Goal: Check status: Check status

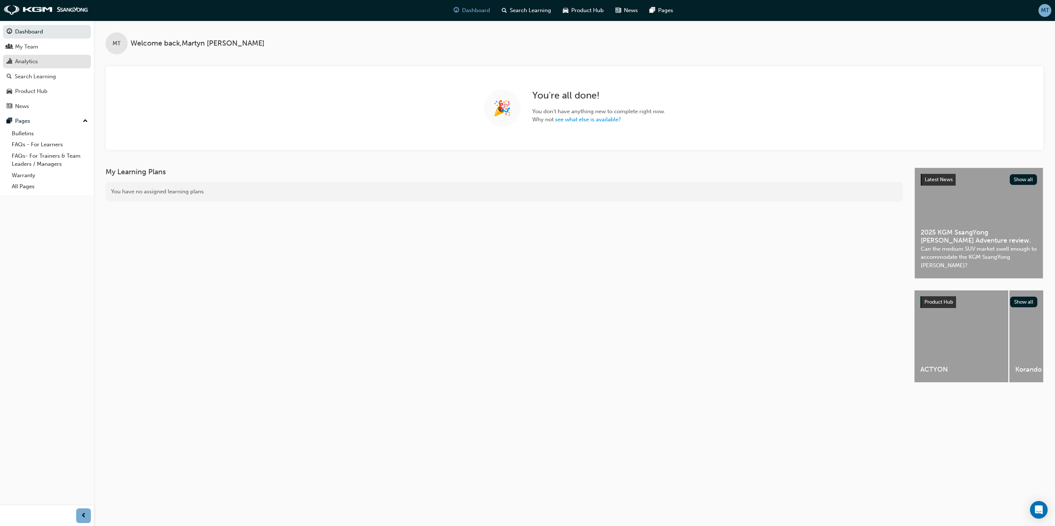
click at [35, 62] on div "Analytics" at bounding box center [26, 61] width 23 height 8
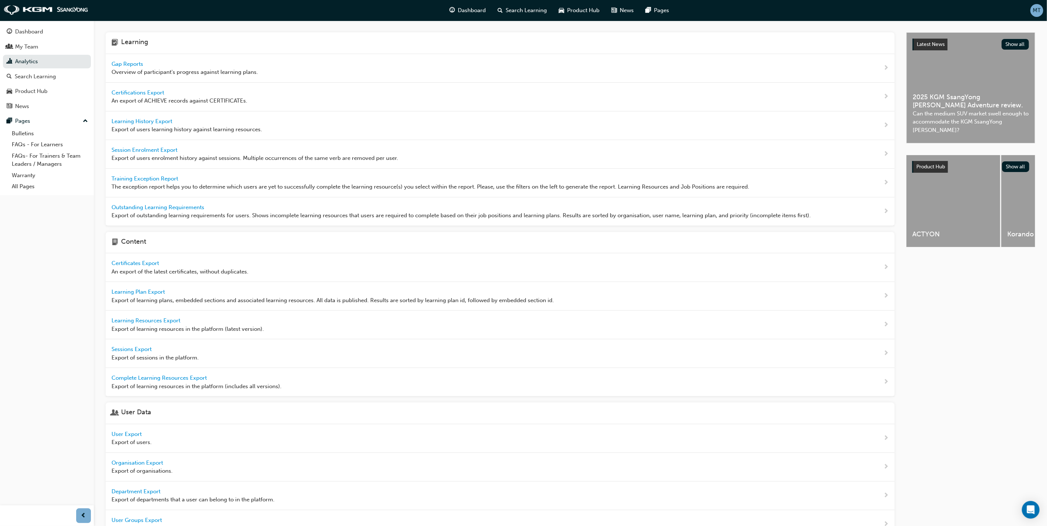
click at [134, 61] on span "Gap Reports" at bounding box center [127, 64] width 33 height 7
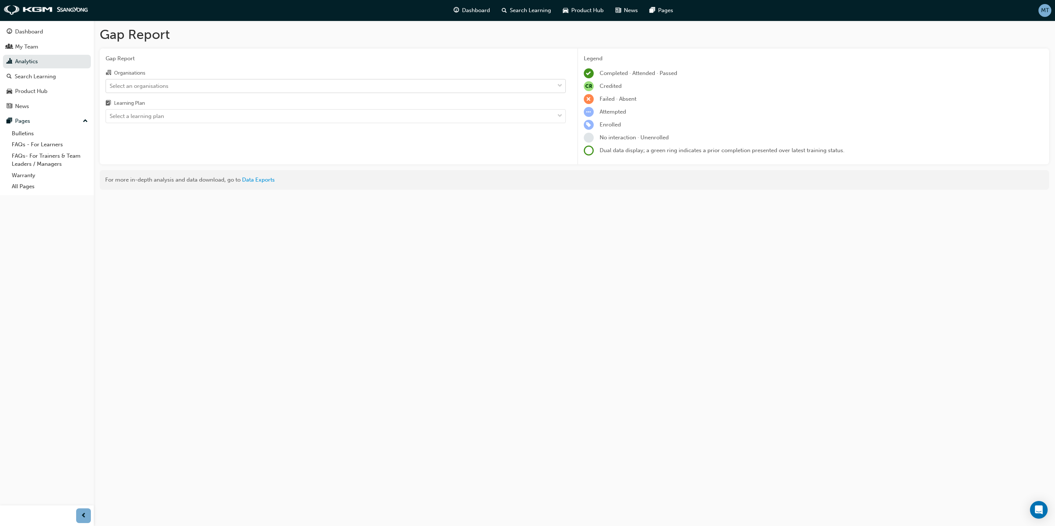
click at [560, 83] on span "down-icon" at bounding box center [559, 86] width 5 height 10
click at [110, 83] on input "Organisations Select an organisations" at bounding box center [110, 85] width 1 height 6
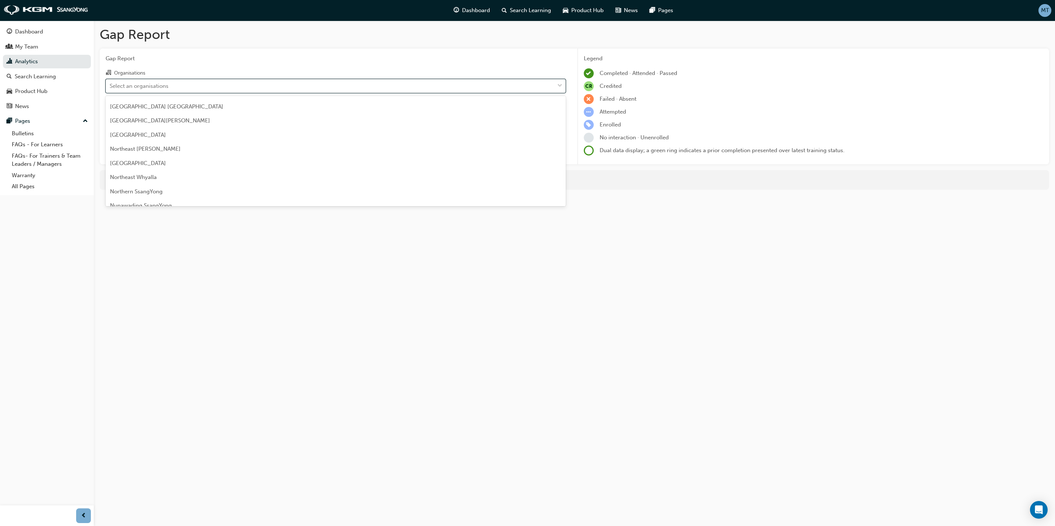
scroll to position [629, 0]
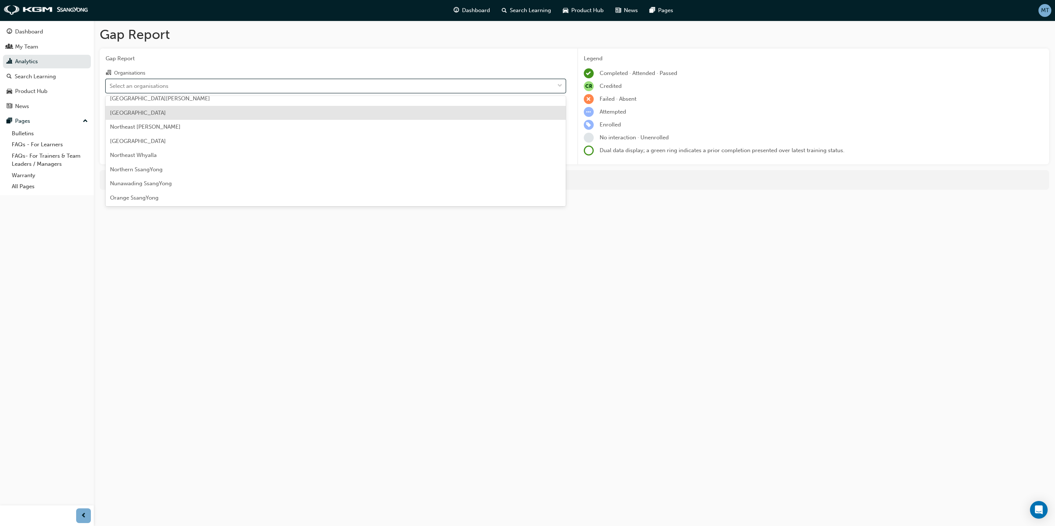
click at [211, 114] on div "[GEOGRAPHIC_DATA]" at bounding box center [336, 113] width 460 height 14
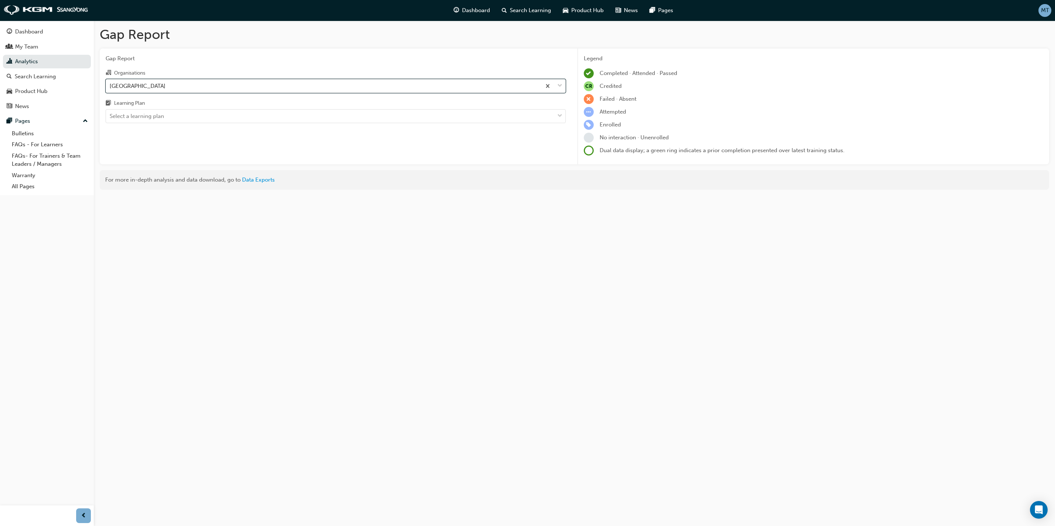
click at [211, 114] on div "Select a learning plan" at bounding box center [330, 116] width 448 height 13
click at [110, 114] on input "Learning Plan Select a learning plan" at bounding box center [110, 116] width 1 height 6
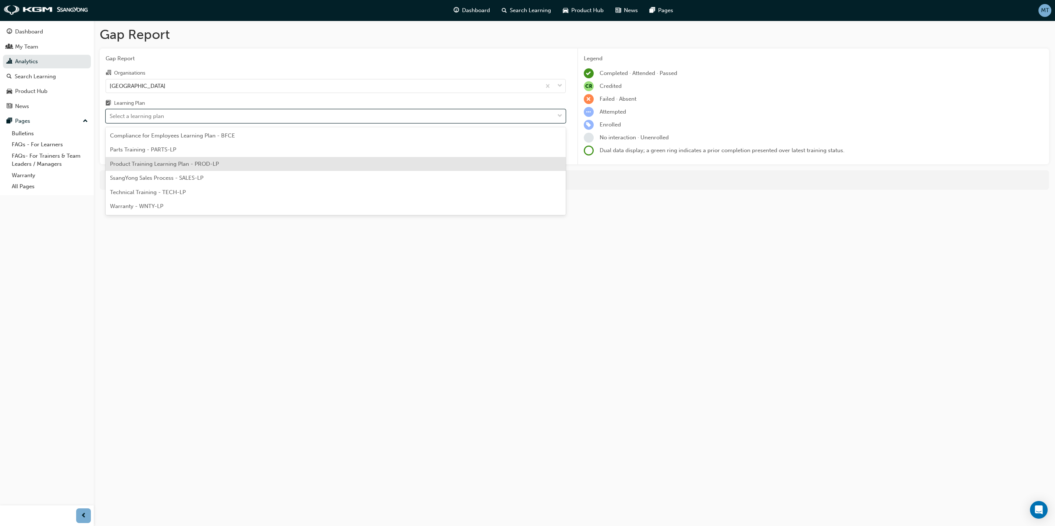
click at [161, 161] on span "Product Training Learning Plan - PROD-LP" at bounding box center [164, 164] width 109 height 7
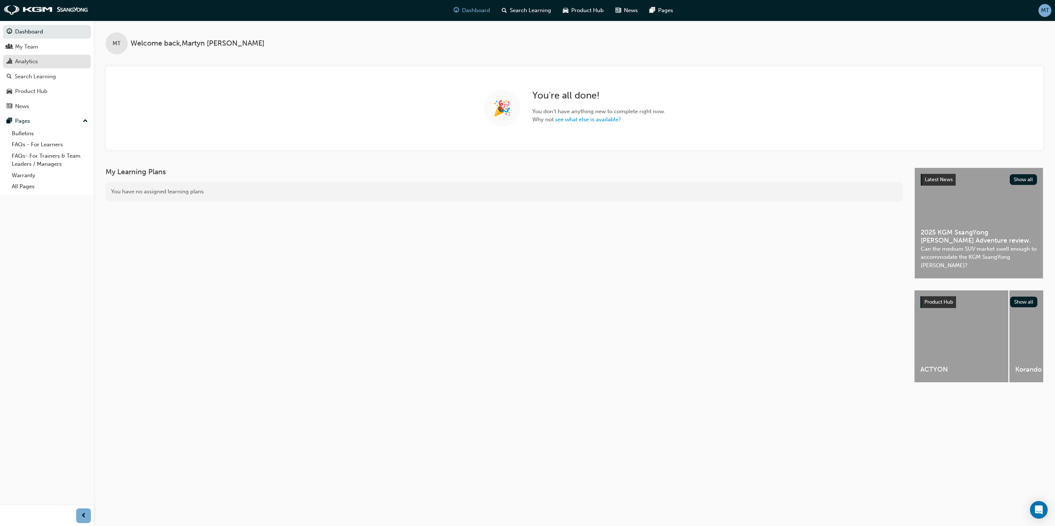
click at [24, 55] on link "Analytics" at bounding box center [47, 62] width 88 height 14
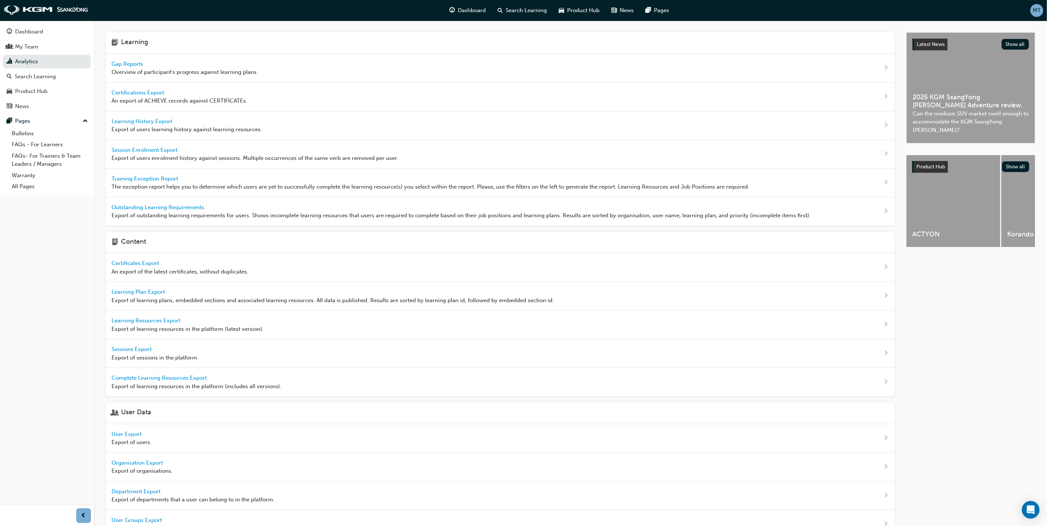
click at [130, 64] on span "Gap Reports" at bounding box center [127, 64] width 33 height 7
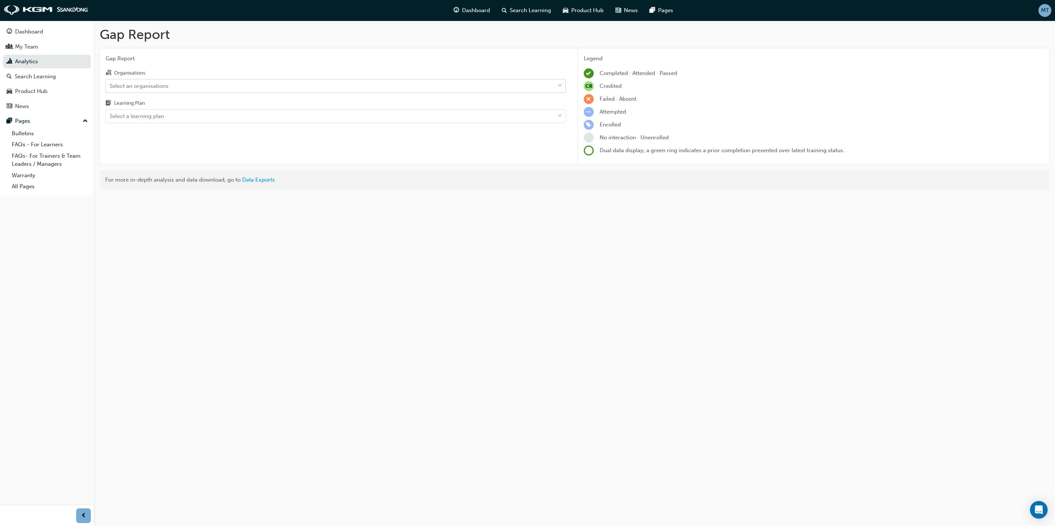
click at [180, 83] on div "Select an organisations" at bounding box center [330, 85] width 448 height 13
click at [110, 83] on input "Organisations Select an organisations" at bounding box center [110, 85] width 1 height 6
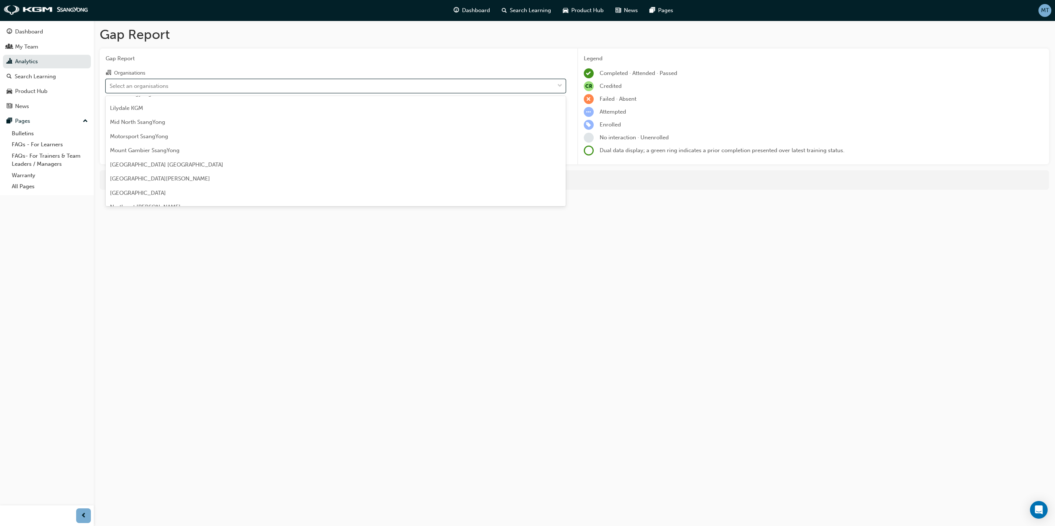
scroll to position [552, 0]
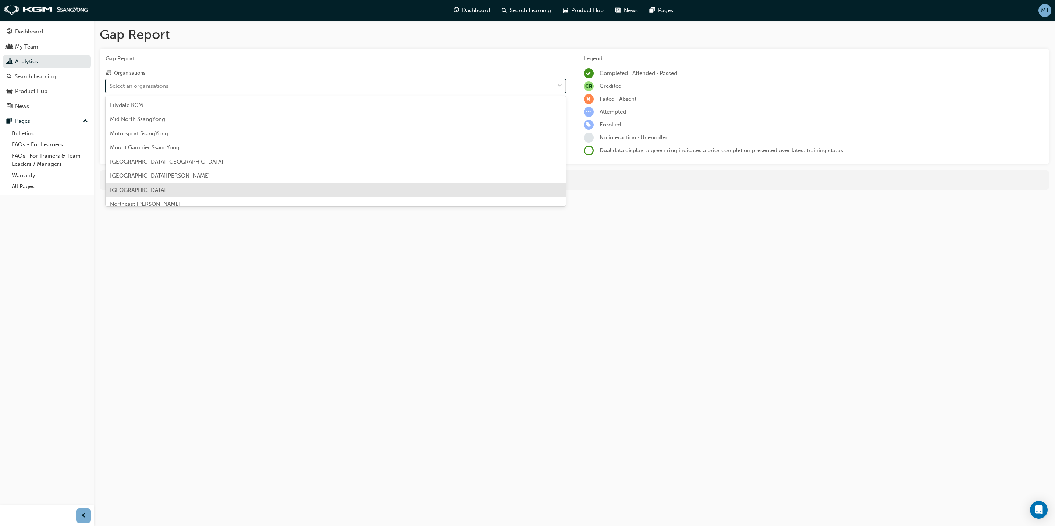
click at [150, 190] on span "[GEOGRAPHIC_DATA]" at bounding box center [138, 190] width 56 height 7
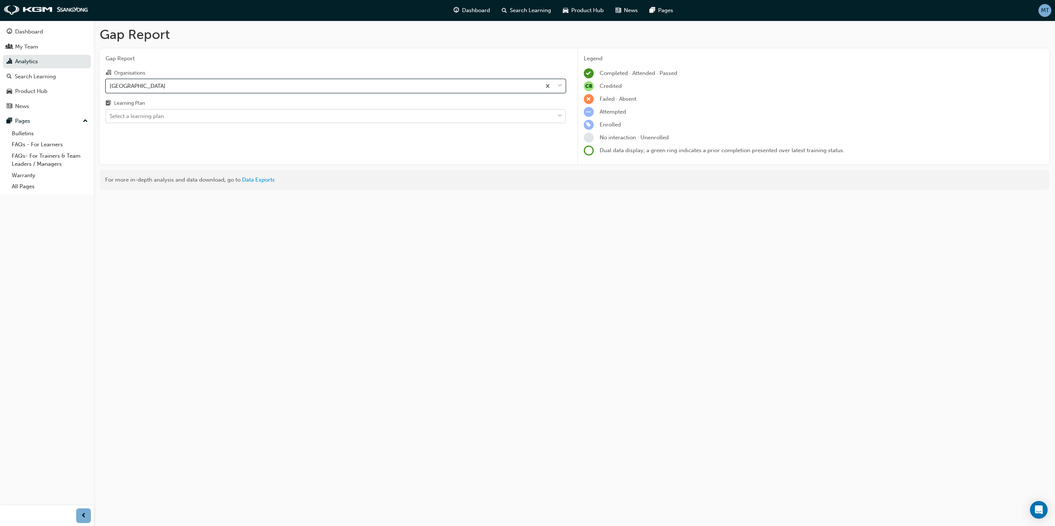
click at [218, 118] on div "Select a learning plan" at bounding box center [330, 116] width 448 height 13
click at [110, 118] on input "Learning Plan Select a learning plan" at bounding box center [110, 116] width 1 height 6
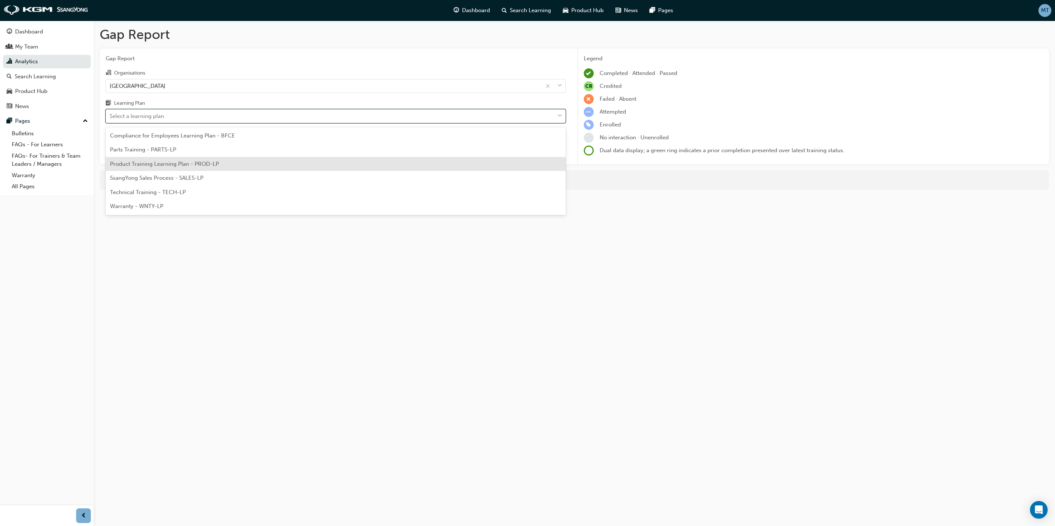
click at [188, 162] on span "Product Training Learning Plan - PROD-LP" at bounding box center [164, 164] width 109 height 7
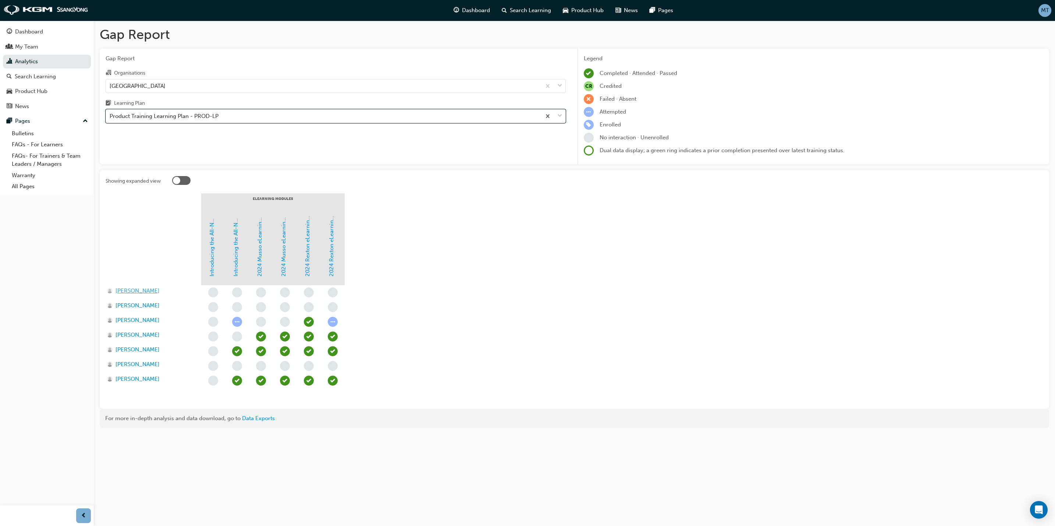
click at [141, 290] on span "[PERSON_NAME]" at bounding box center [138, 291] width 44 height 8
